Goal: Transaction & Acquisition: Purchase product/service

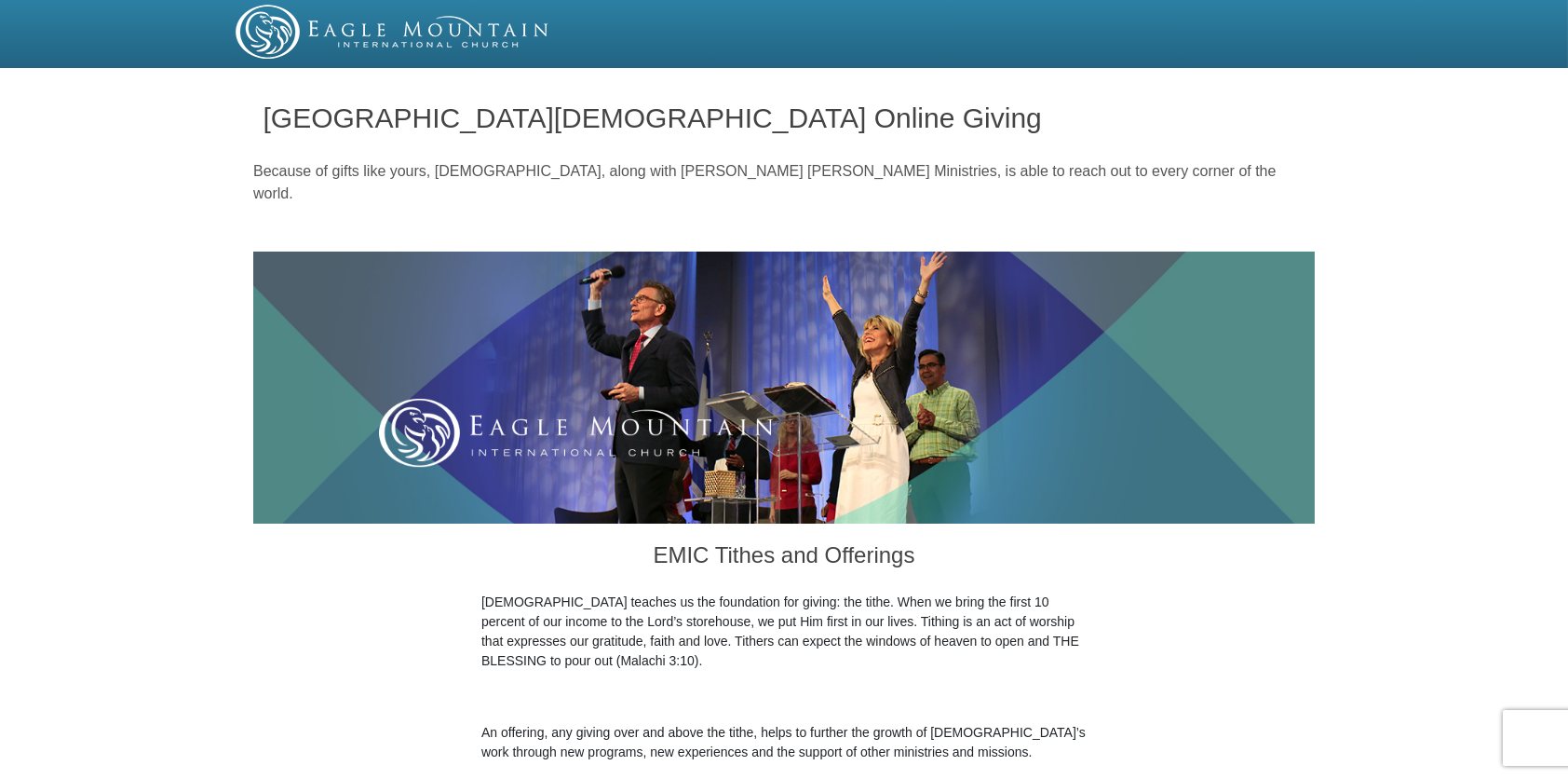
scroll to position [681, 0]
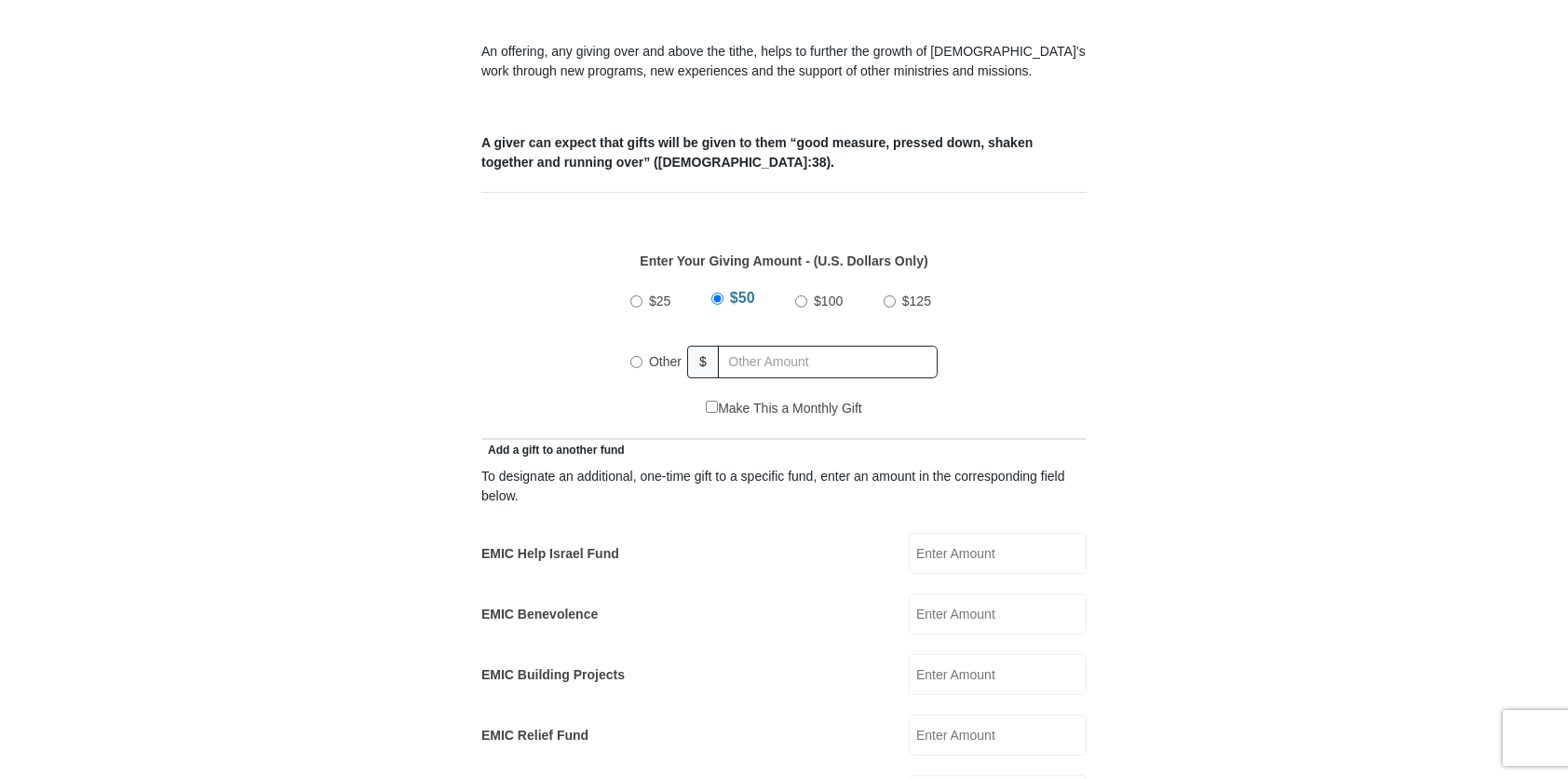
click at [635, 356] on input "Other" at bounding box center [636, 362] width 12 height 12
radio input "true"
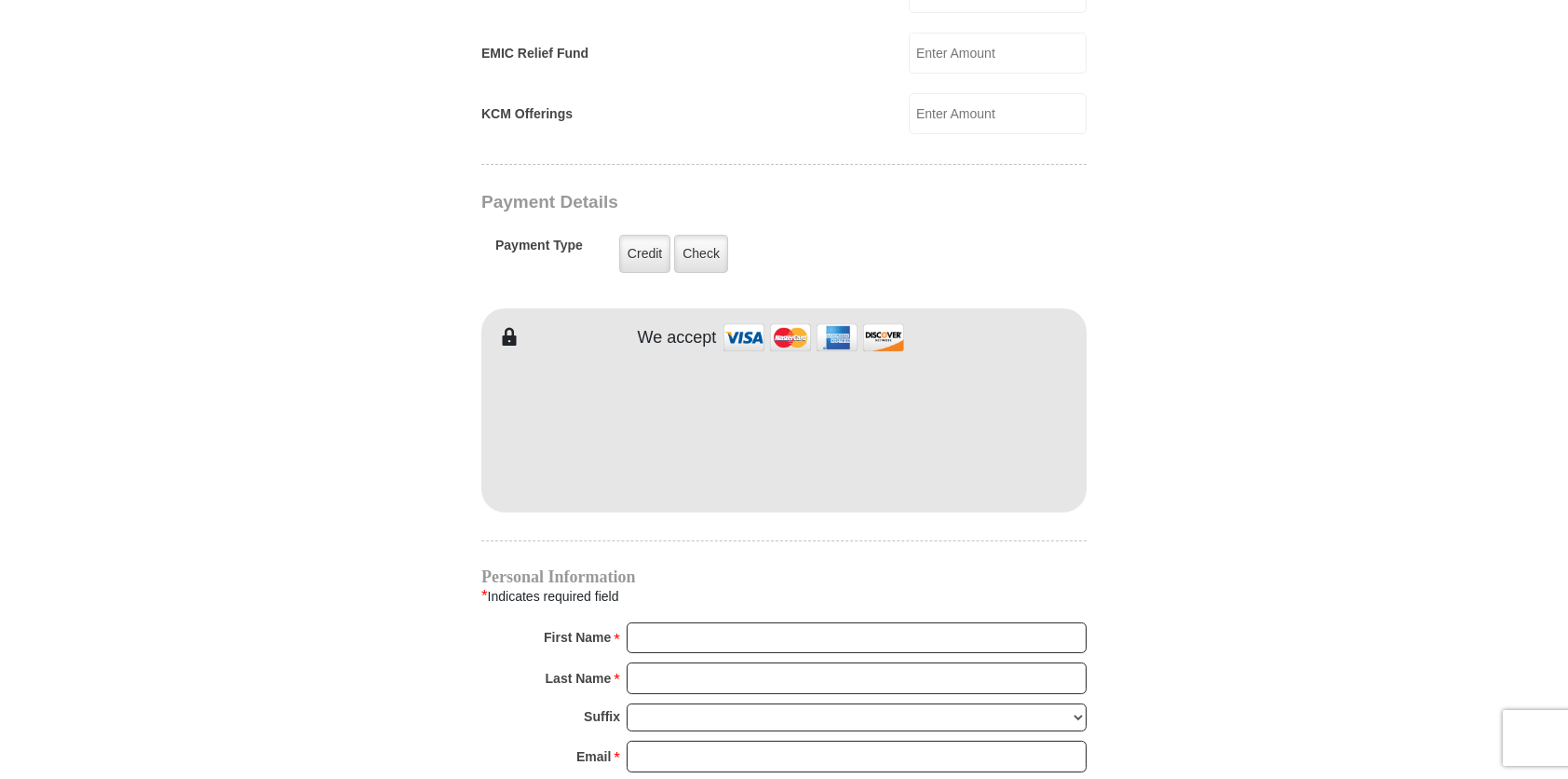
type input "75.00"
click at [1130, 372] on form "Eagle Mountain International Church Online Giving Because of gifts like yours, …" at bounding box center [784, 73] width 1061 height 2724
click at [1289, 511] on form "Eagle Mountain International Church Online Giving Because of gifts like yours, …" at bounding box center [784, 73] width 1061 height 2724
click at [648, 623] on input "First Name *" at bounding box center [856, 639] width 460 height 32
type input "DORIS"
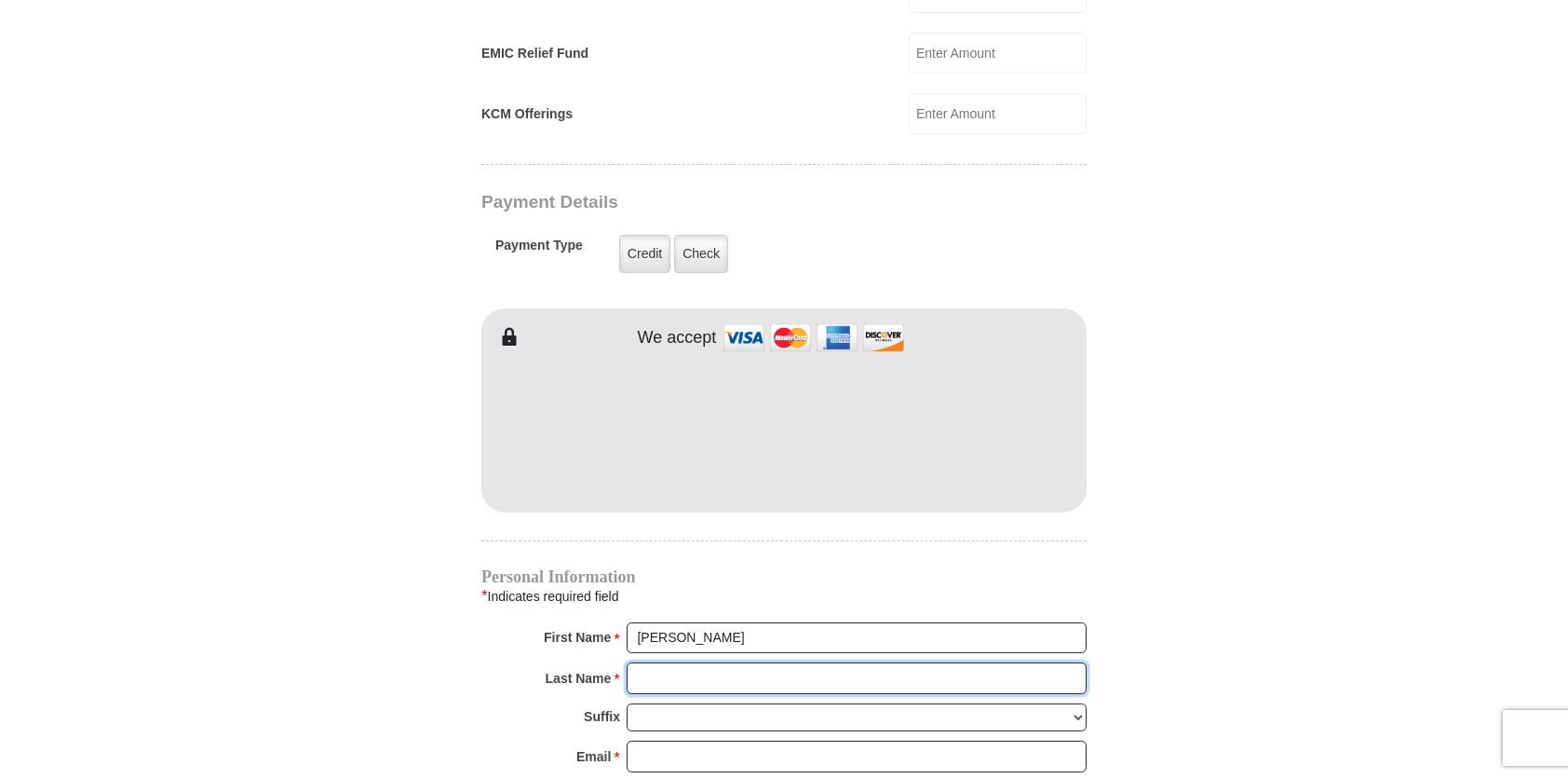
type input "LANG"
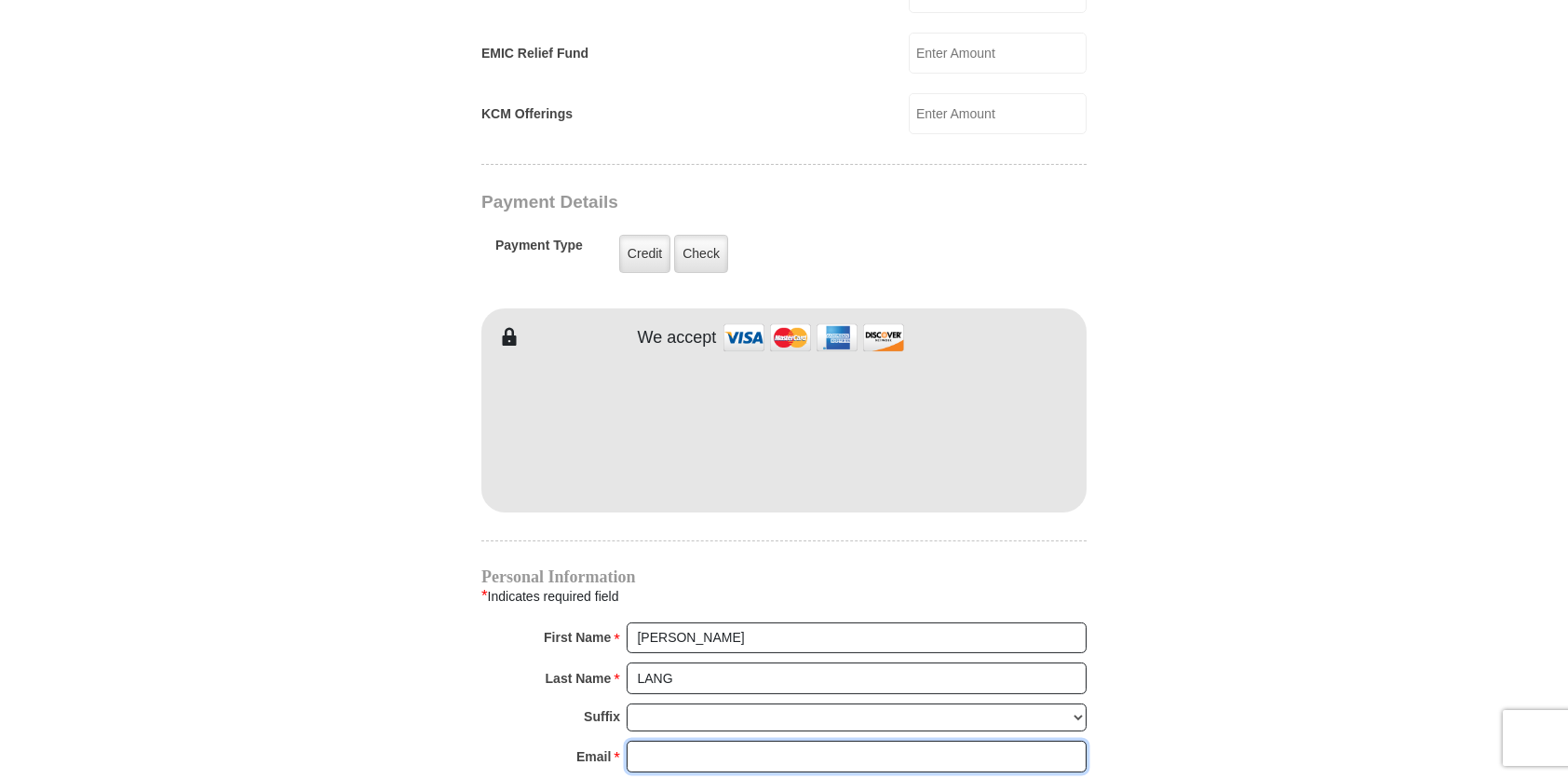
type input "dlangministries@yahoo.com"
type input "PO Box 372"
type input "Raywood"
select select "TX"
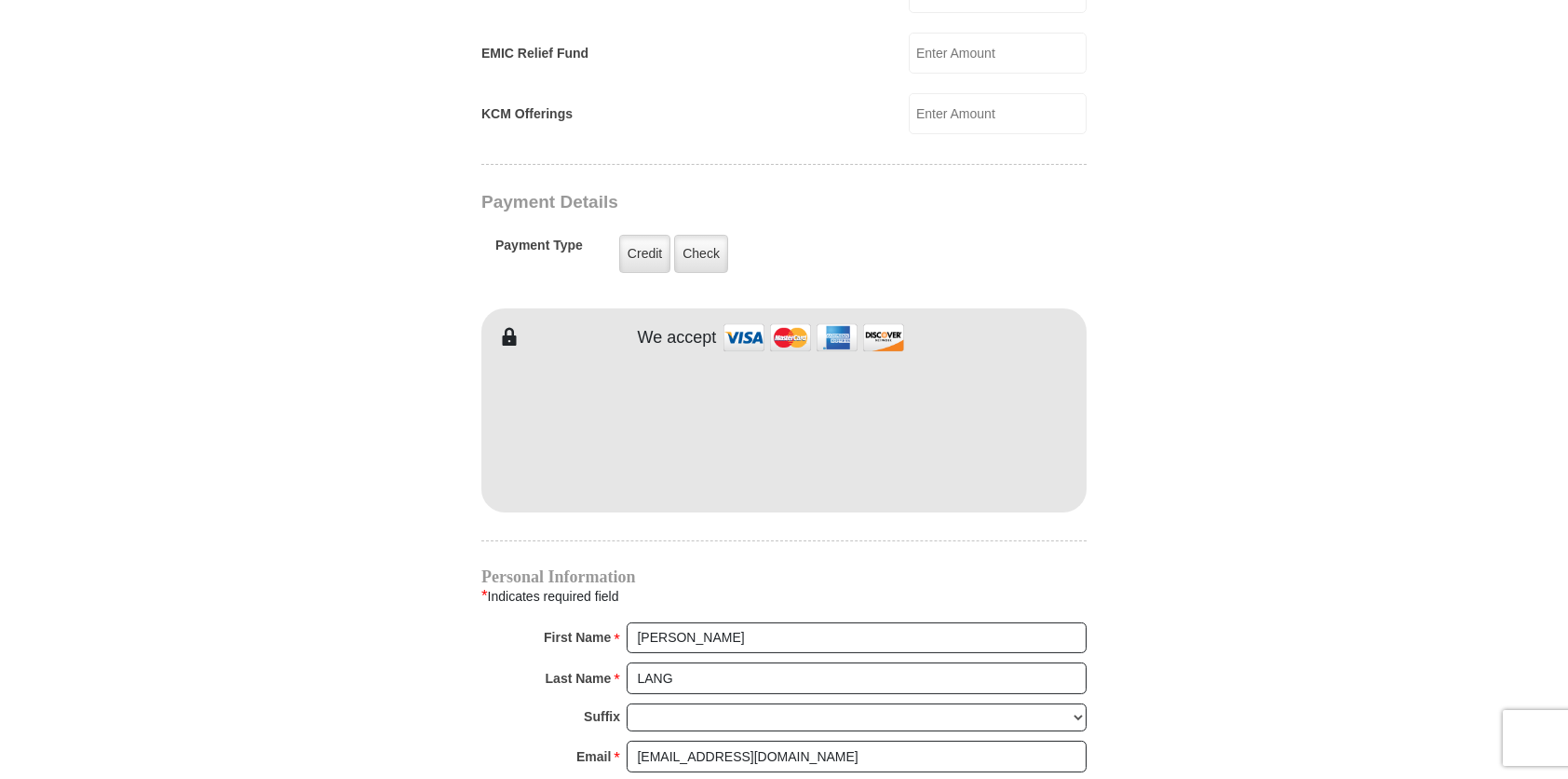
type input "77582"
type input "5127622610"
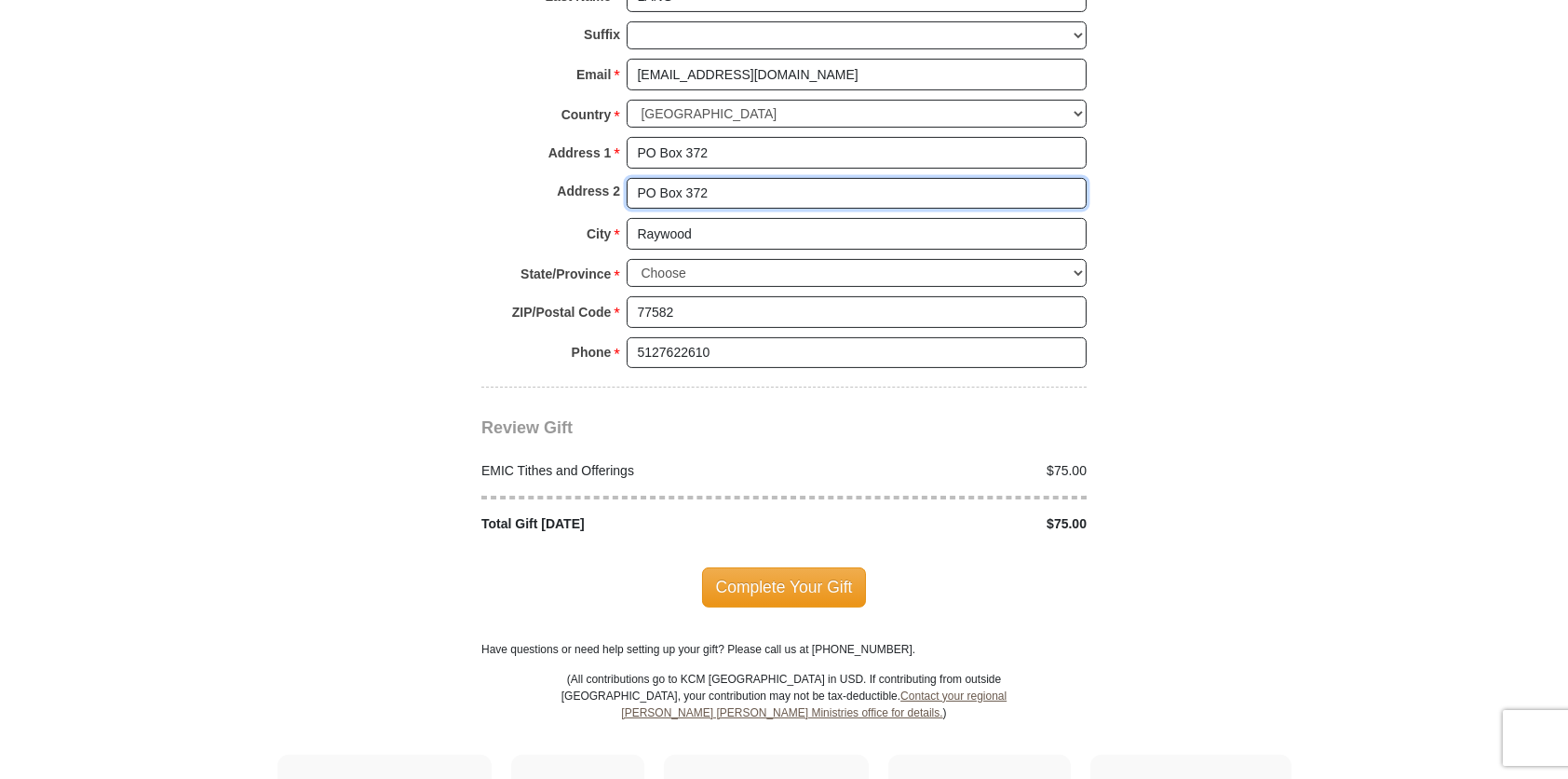
click at [750, 178] on input "PO Box 372" at bounding box center [856, 194] width 460 height 32
type input "P"
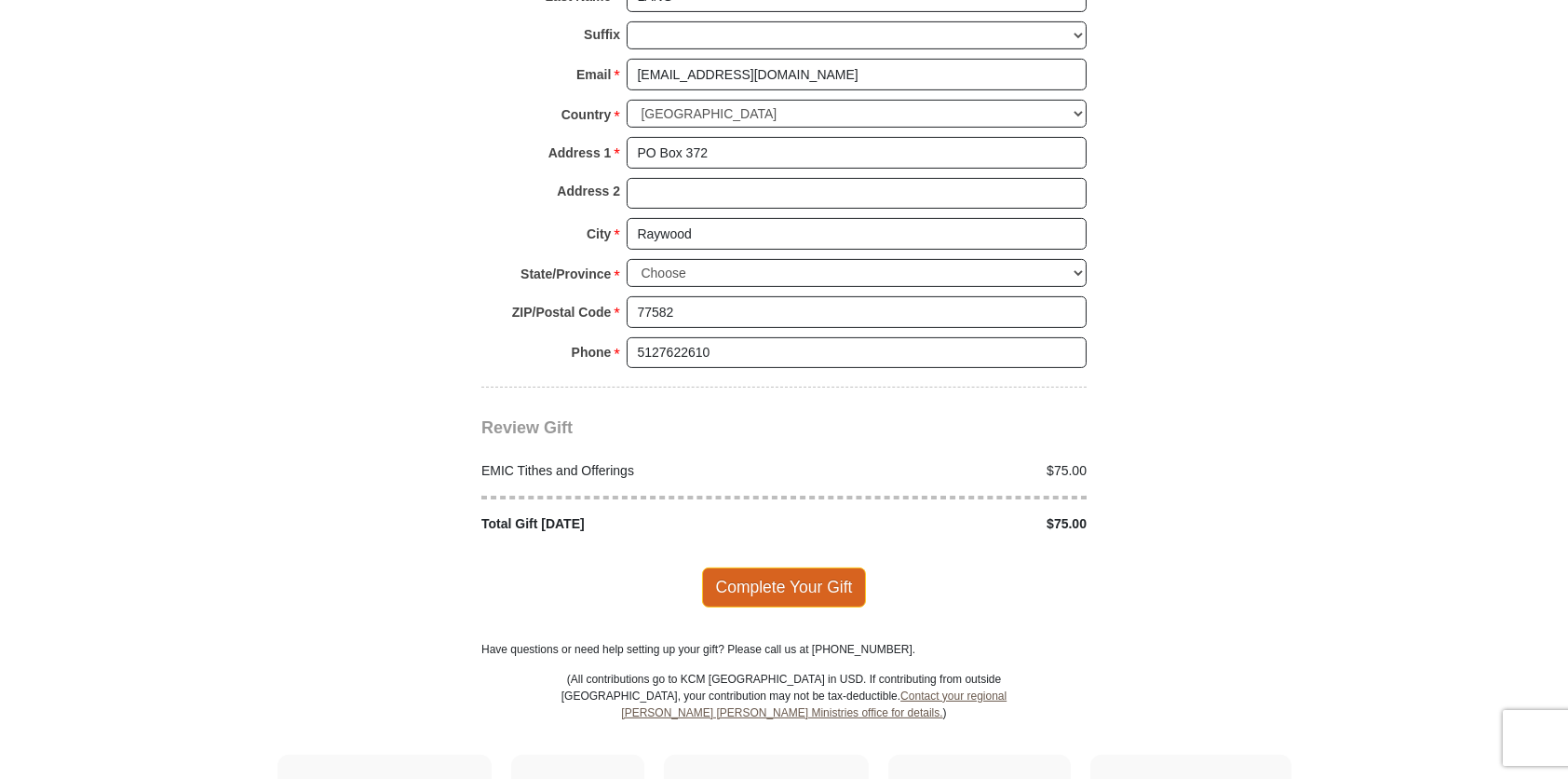
click at [771, 567] on span "Complete Your Gift" at bounding box center [784, 587] width 165 height 40
